Goal: Navigation & Orientation: Find specific page/section

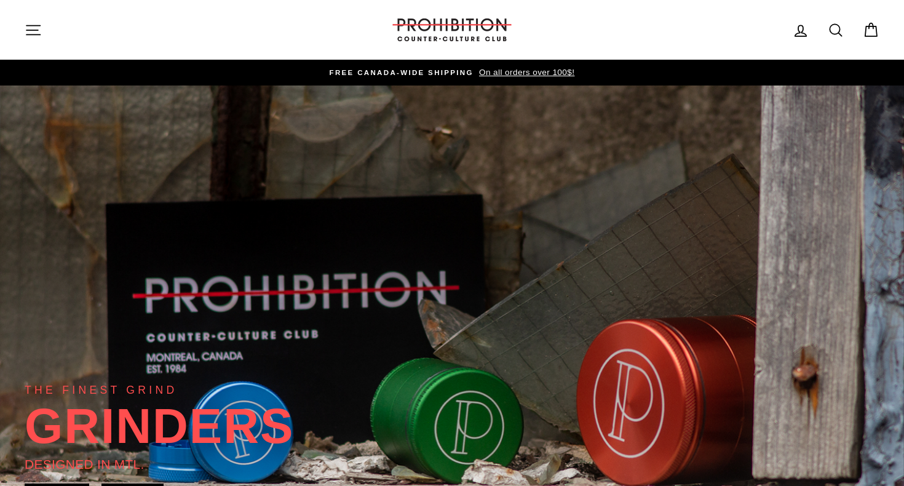
click at [34, 31] on icon "button" at bounding box center [33, 30] width 17 height 17
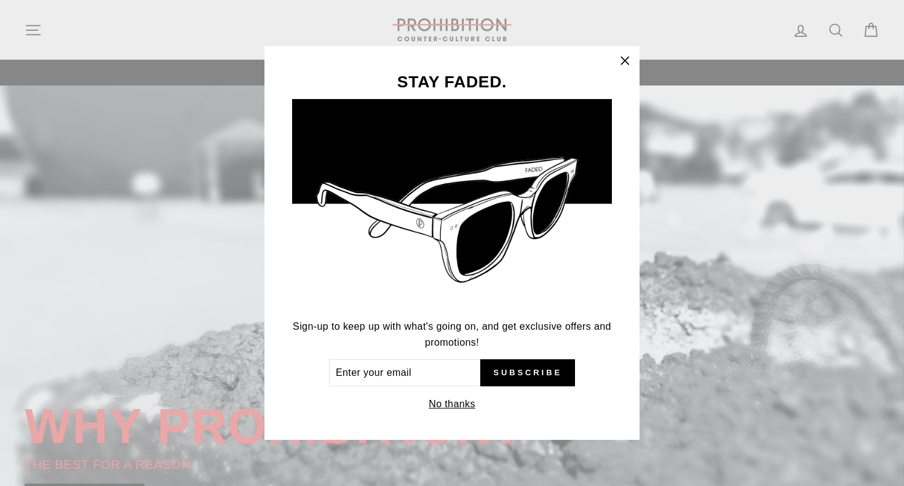
click at [622, 60] on icon "button" at bounding box center [624, 60] width 17 height 17
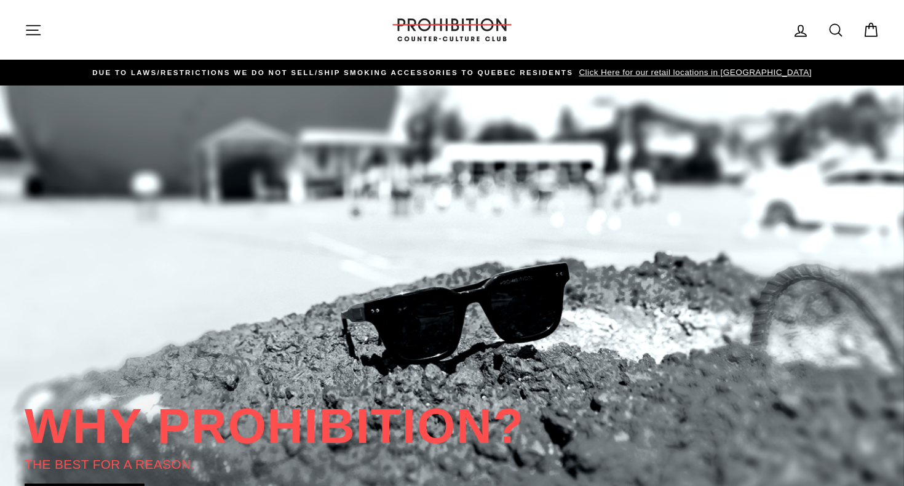
click at [36, 30] on icon "button" at bounding box center [33, 29] width 14 height 9
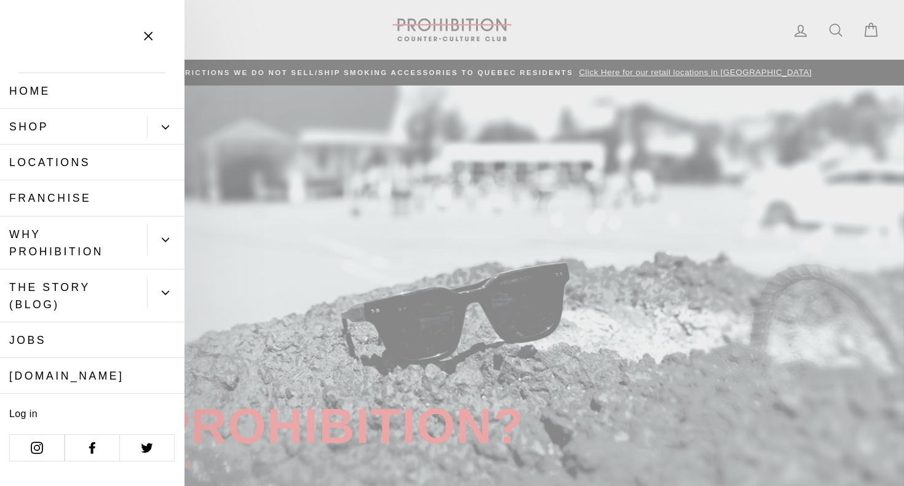
click at [54, 165] on link "Locations" at bounding box center [92, 162] width 184 height 36
